Goal: Information Seeking & Learning: Learn about a topic

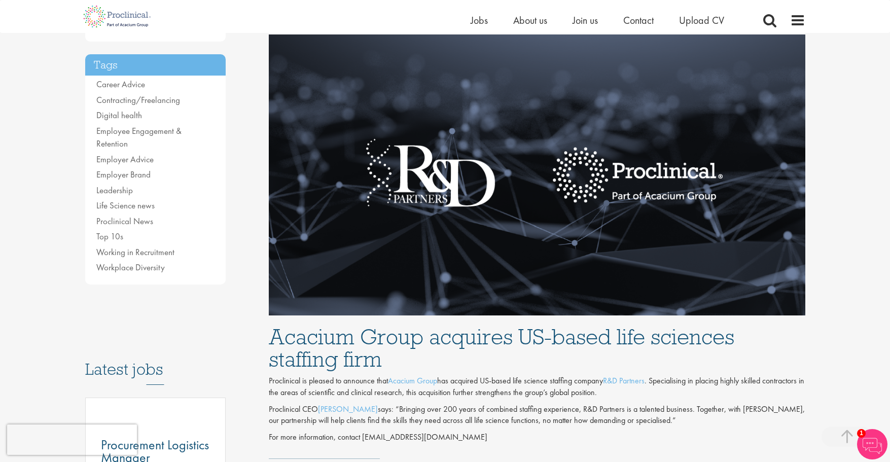
scroll to position [254, 0]
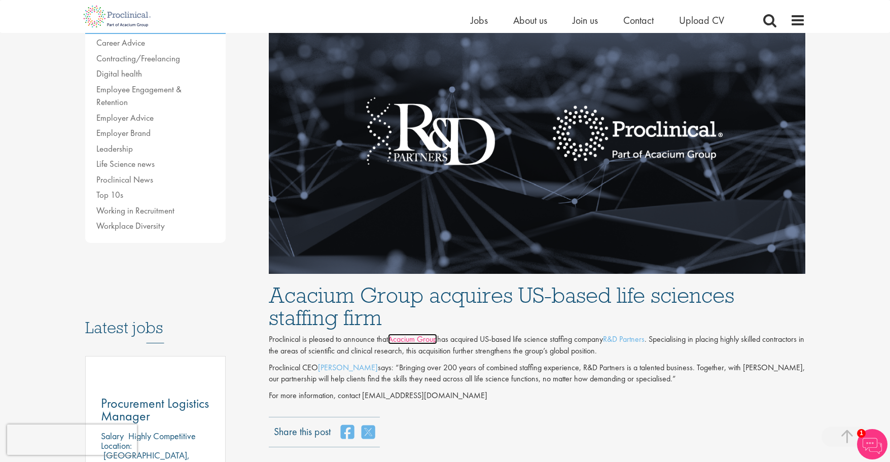
click at [418, 339] on link "Acacium Group" at bounding box center [412, 339] width 49 height 11
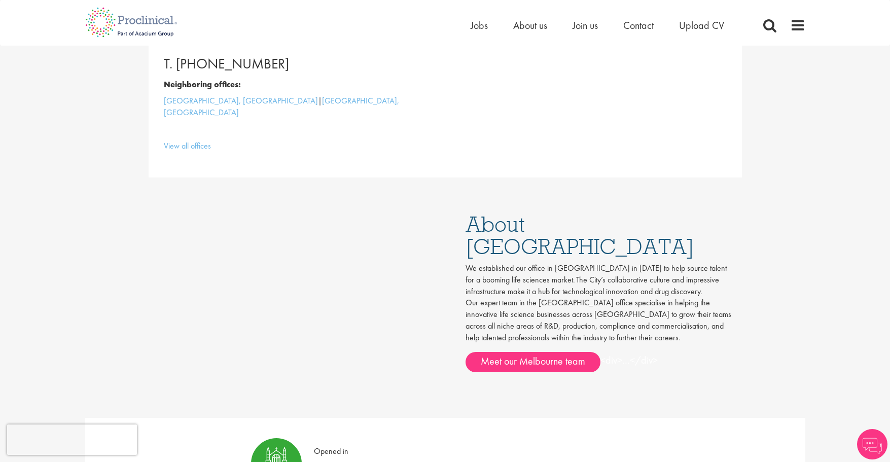
scroll to position [457, 0]
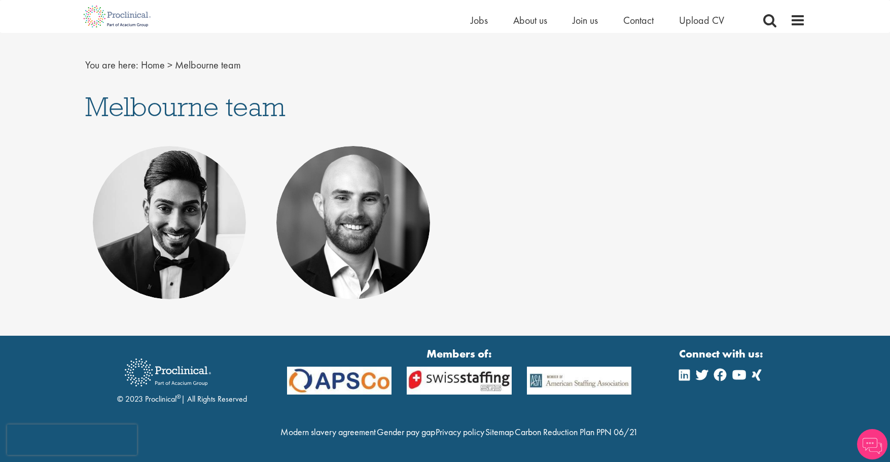
scroll to position [94, 0]
click at [156, 229] on p "Principal Consultant - APAC" at bounding box center [169, 231] width 133 height 12
click at [348, 222] on p "Executive Vice President - [GEOGRAPHIC_DATA], [GEOGRAPHIC_DATA]" at bounding box center [353, 231] width 133 height 35
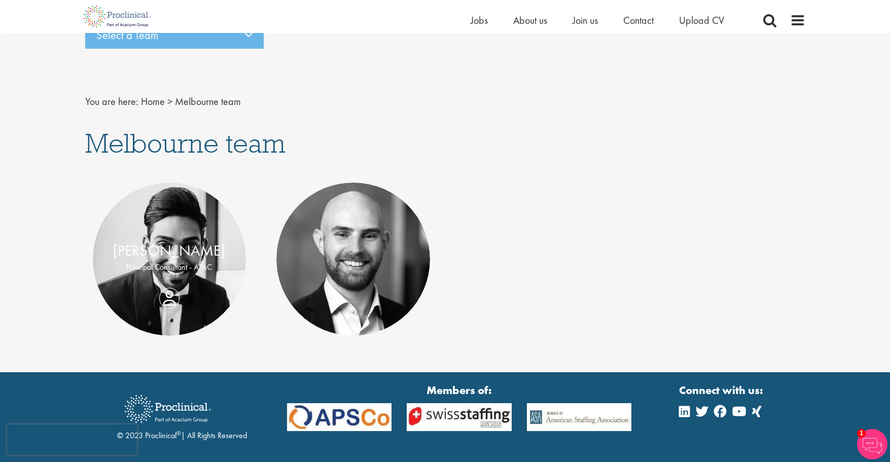
scroll to position [0, 0]
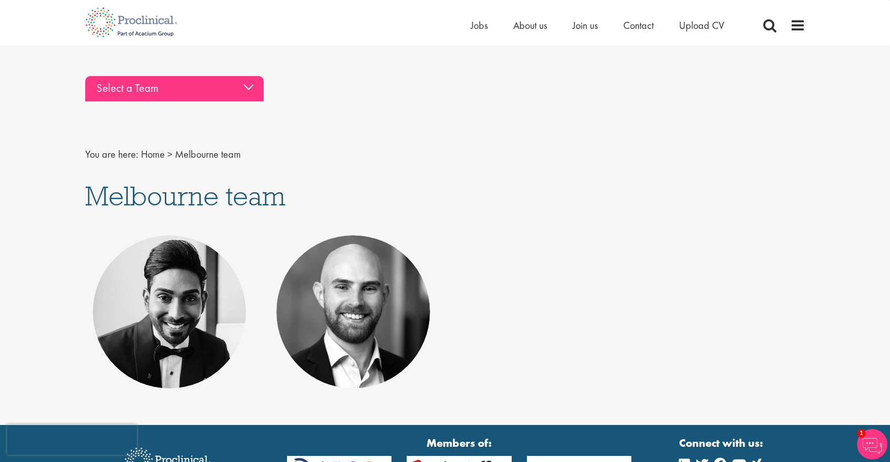
click at [248, 86] on div "Select a Team" at bounding box center [174, 88] width 179 height 25
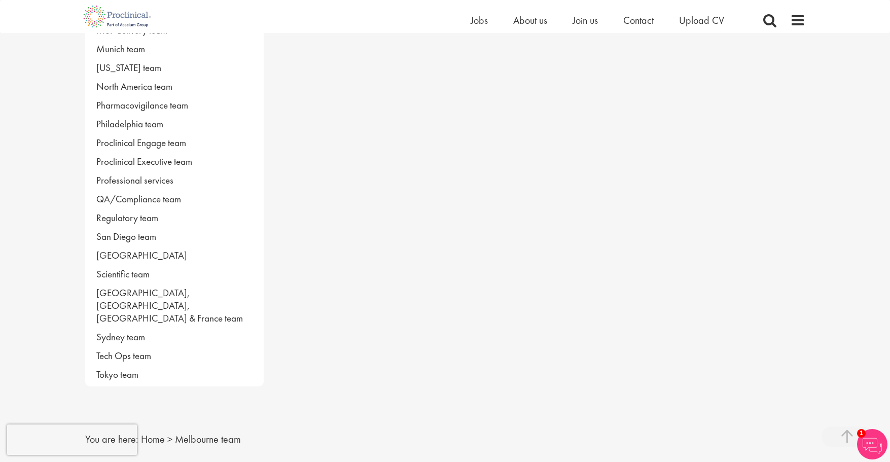
scroll to position [570, 0]
click at [215, 366] on link "Tokyo team" at bounding box center [174, 375] width 179 height 19
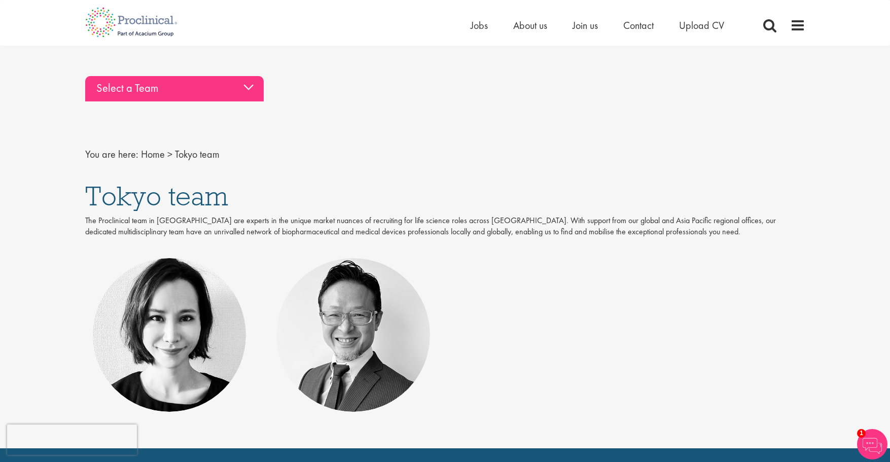
click at [251, 85] on div "Select a Team" at bounding box center [174, 88] width 179 height 25
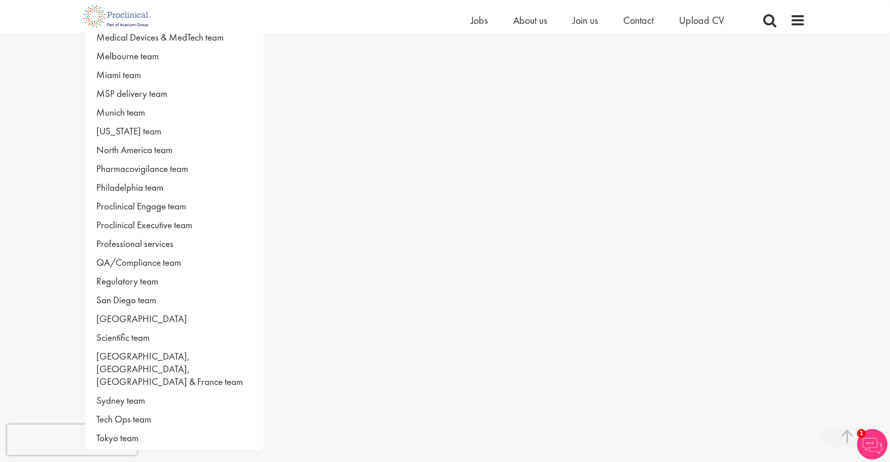
scroll to position [541, 0]
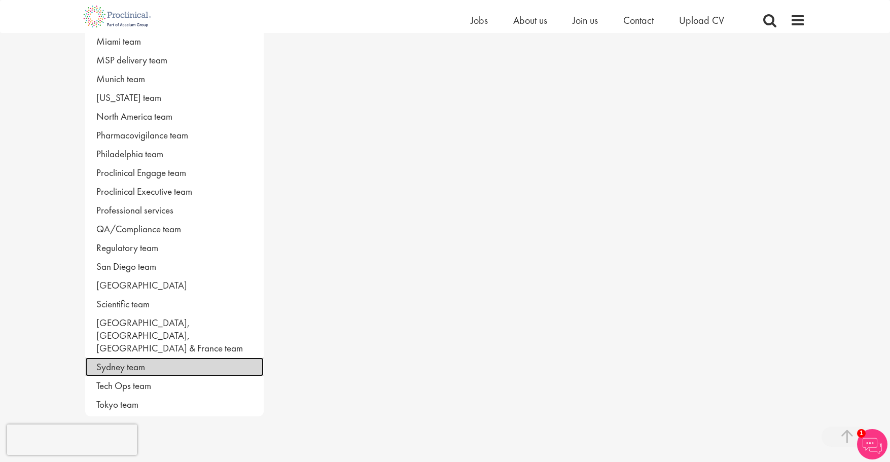
click at [188, 358] on link "Sydney team" at bounding box center [174, 367] width 179 height 19
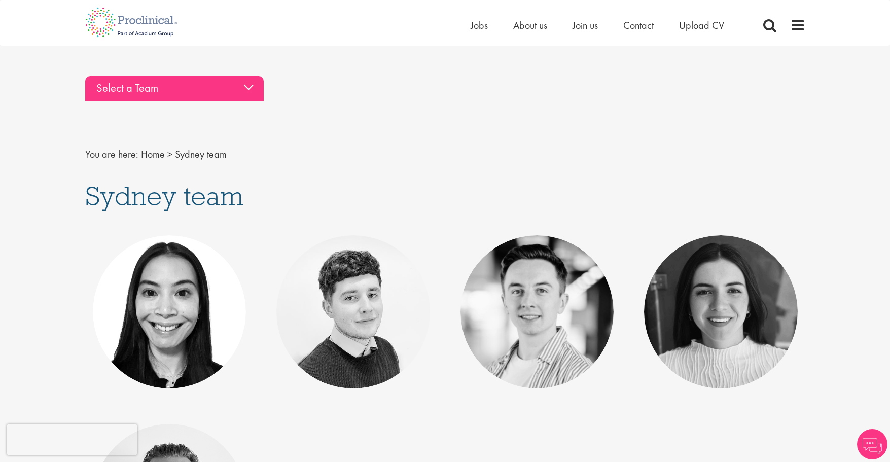
click at [250, 84] on div "Select a Team" at bounding box center [174, 88] width 179 height 25
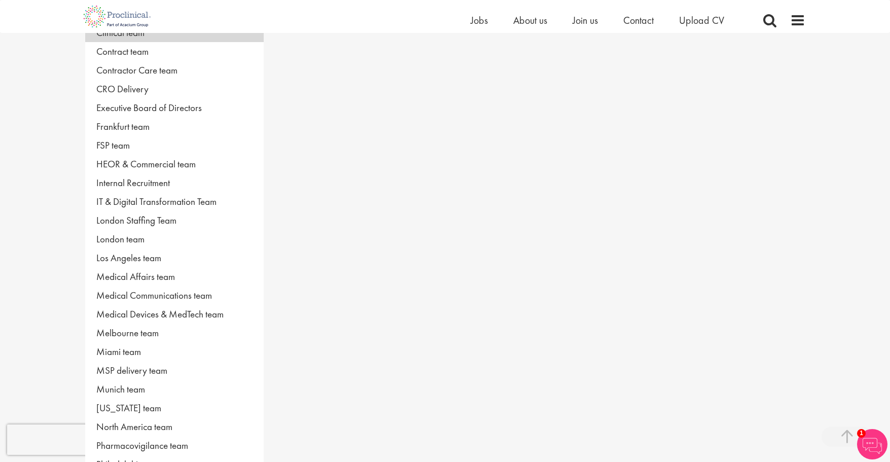
scroll to position [237, 0]
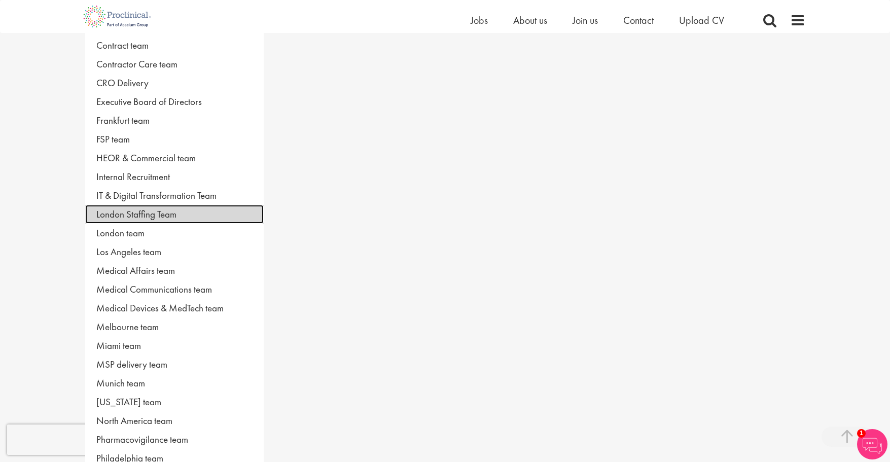
click at [189, 215] on link "London Staffing Team" at bounding box center [174, 214] width 179 height 19
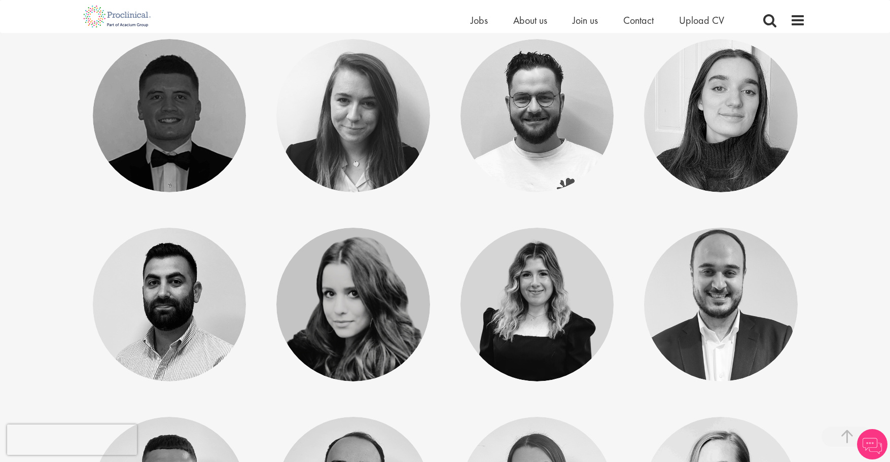
scroll to position [1133, 0]
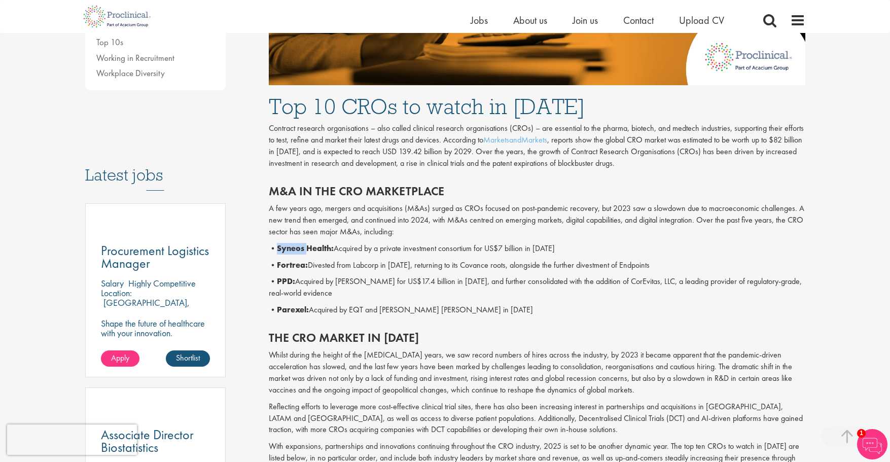
drag, startPoint x: 278, startPoint y: 251, endPoint x: 311, endPoint y: 250, distance: 32.5
click at [311, 250] on b "Syneos Health:" at bounding box center [305, 248] width 57 height 11
copy b "Syneos"
click at [569, 194] on h2 "M&A in the CRO marketplace" at bounding box center [537, 191] width 537 height 13
